Goal: Information Seeking & Learning: Understand process/instructions

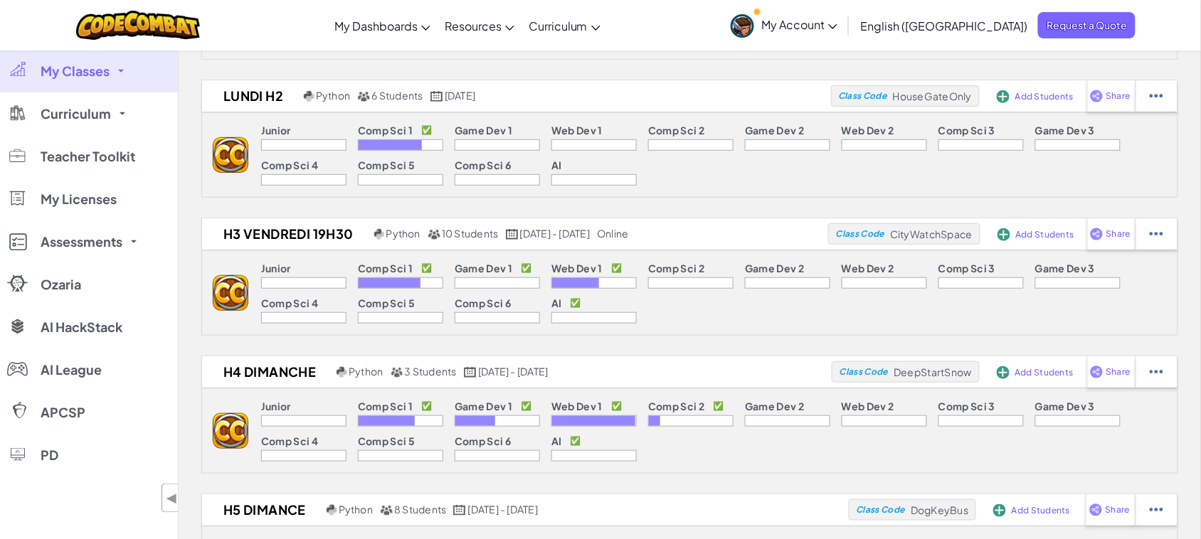
scroll to position [178, 0]
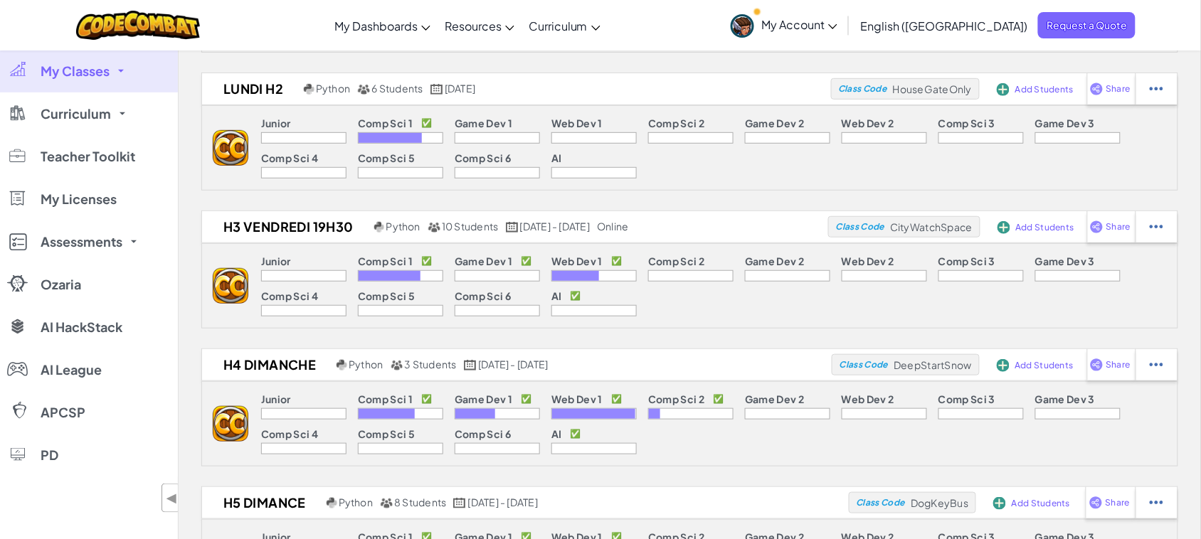
click at [115, 82] on link "My Classes" at bounding box center [89, 71] width 178 height 43
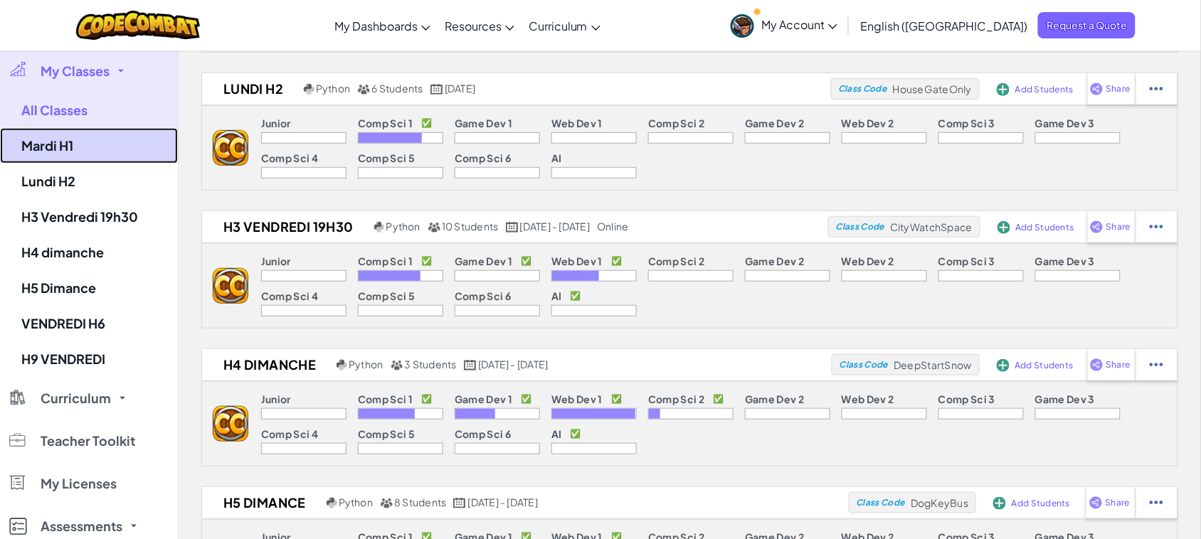
click at [90, 155] on link "Mardi H1" at bounding box center [89, 146] width 178 height 36
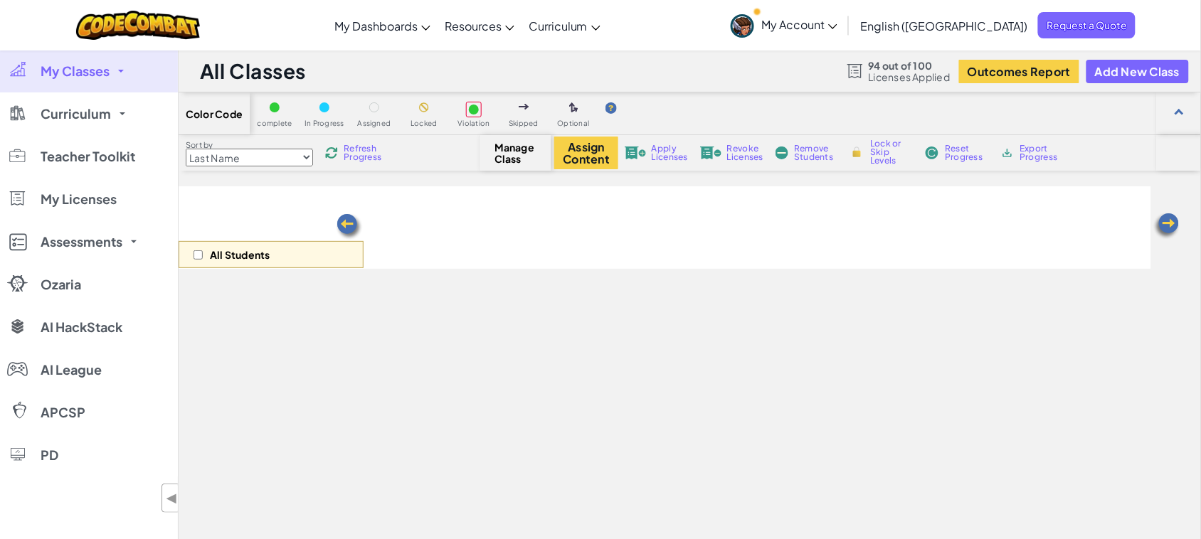
select select "560f1a9f22961295f9427742"
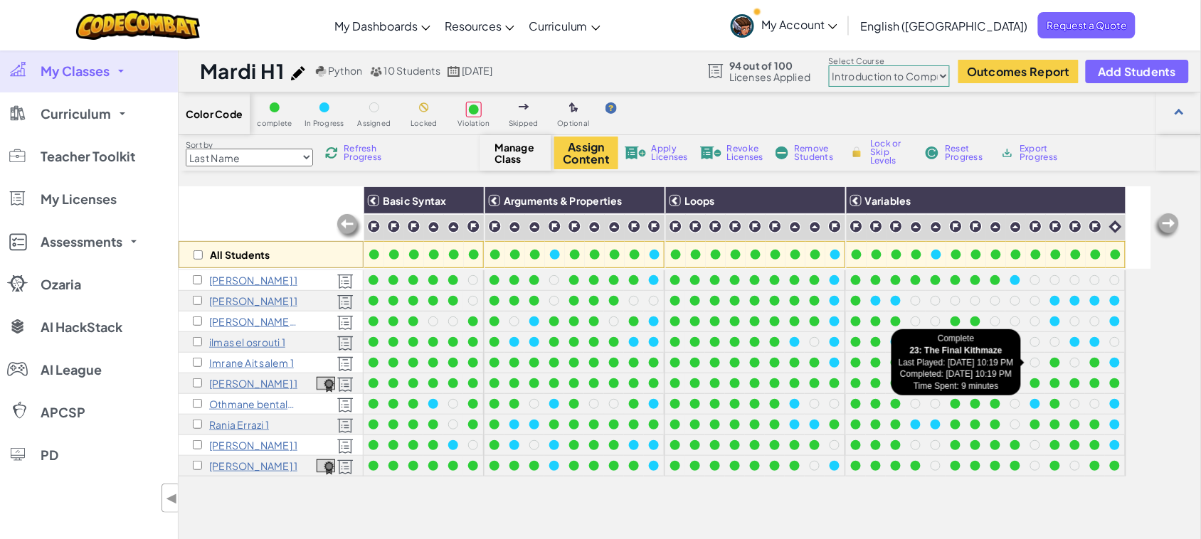
click at [1057, 361] on div at bounding box center [1055, 363] width 10 height 10
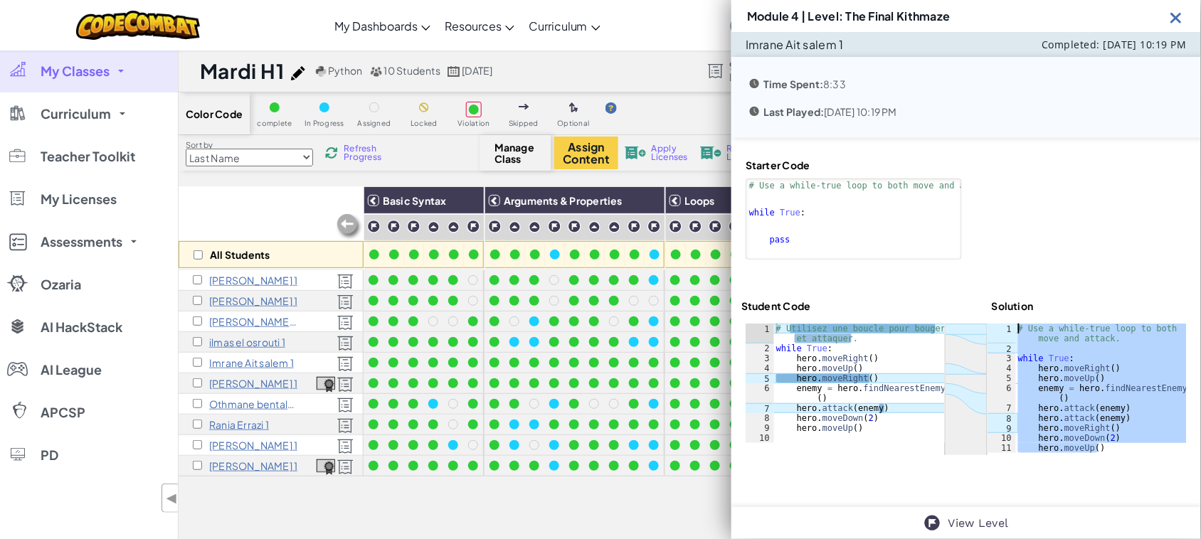
drag, startPoint x: 1101, startPoint y: 449, endPoint x: 994, endPoint y: 324, distance: 164.0
click at [994, 324] on div "hero.moveUp() 1 2 3 4 5 6 7 8 9 10 11 # Use a while-true loop to both move and …" at bounding box center [1086, 388] width 199 height 129
type textarea "# Use a while-true loop to both move and attack."
